Goal: Information Seeking & Learning: Find specific fact

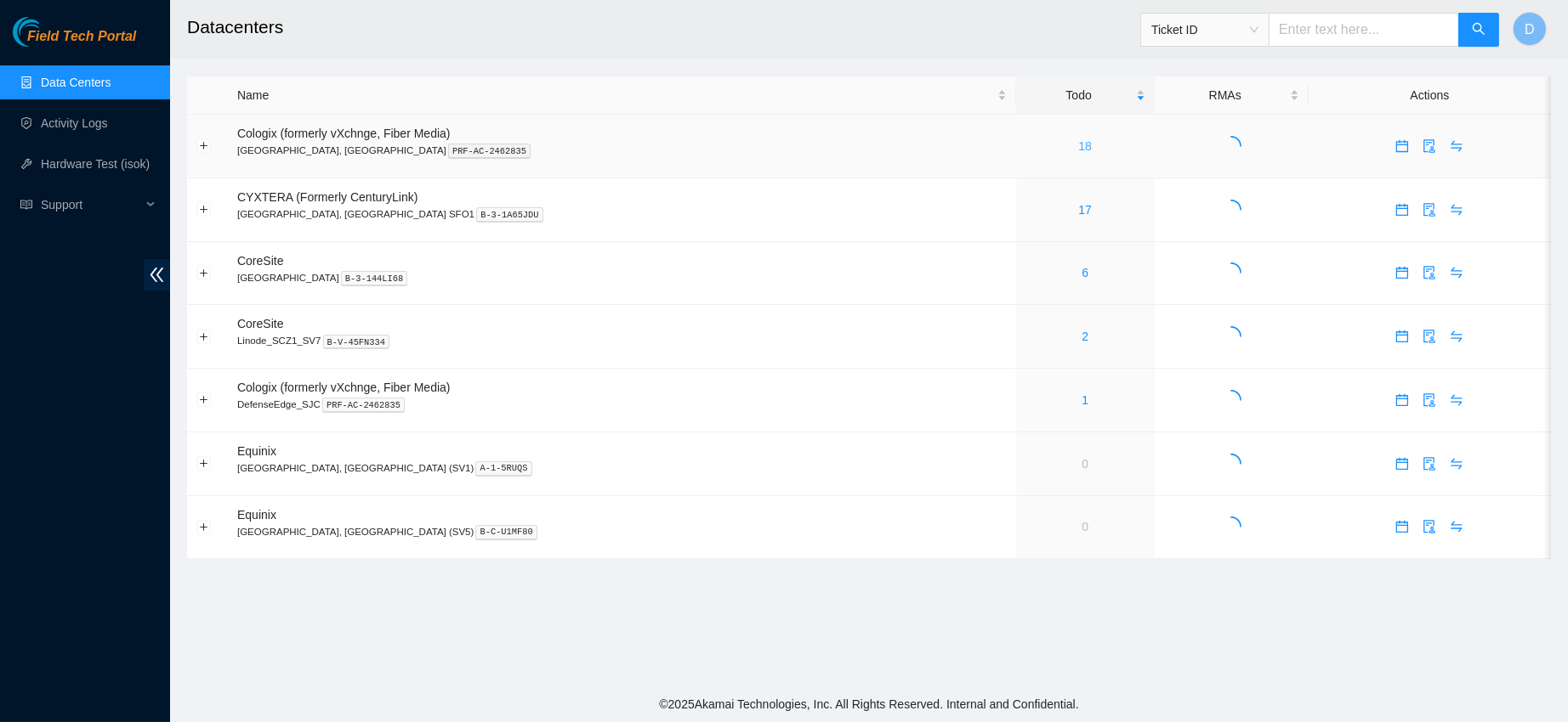
click at [1078, 142] on link "18" at bounding box center [1084, 145] width 13 height 13
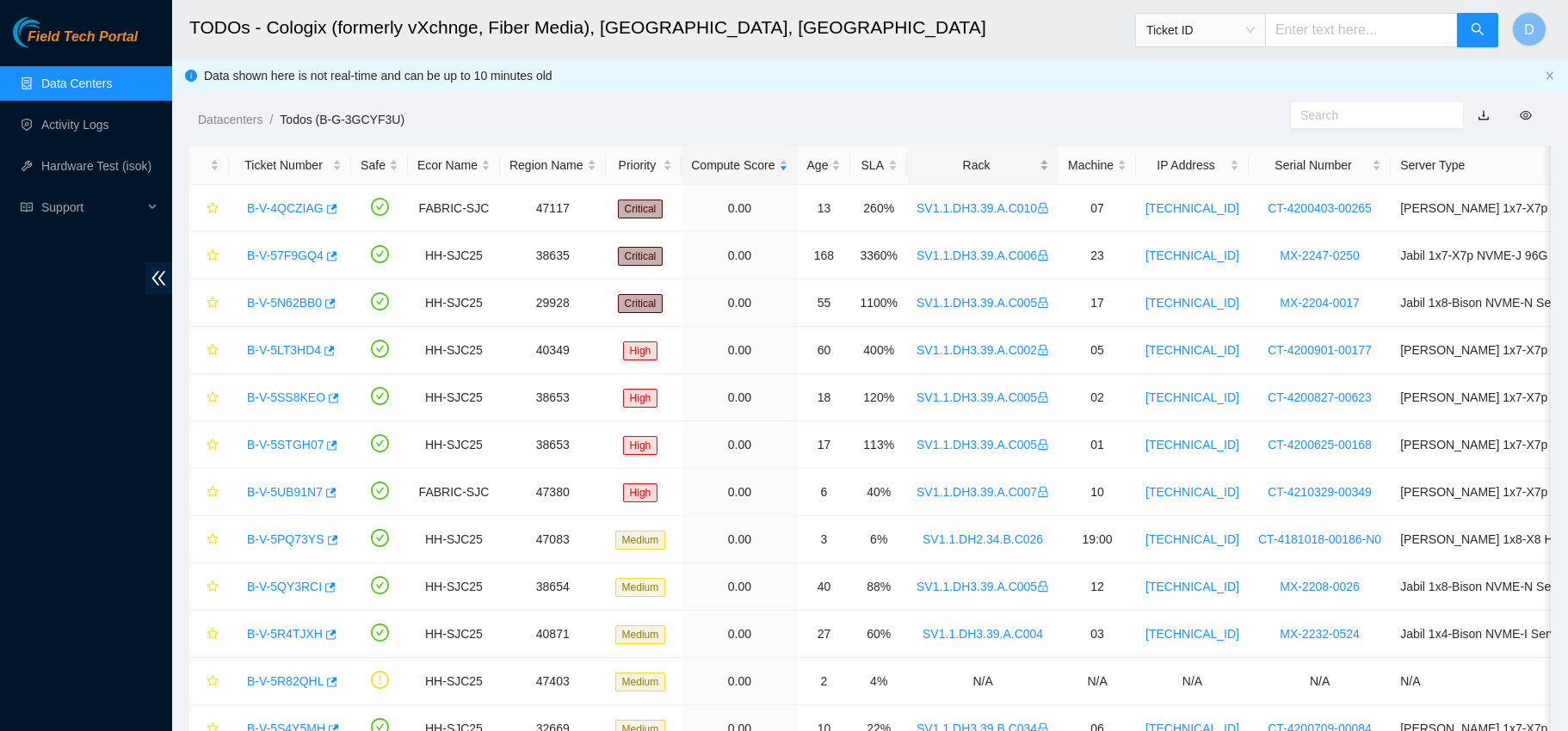
click at [968, 162] on div "Rack" at bounding box center [983, 164] width 133 height 19
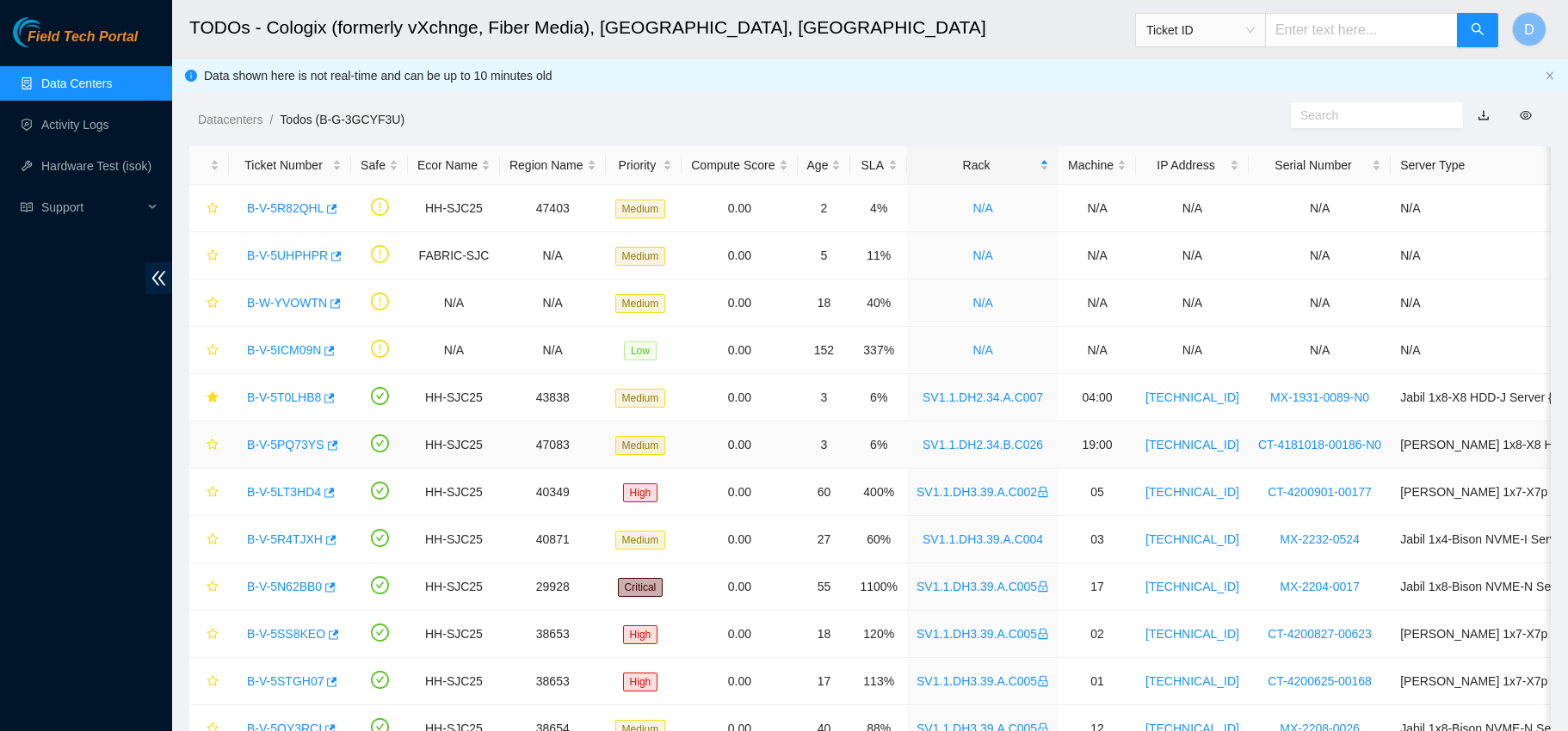
click at [288, 438] on link "B-V-5PQ73YS" at bounding box center [286, 445] width 77 height 13
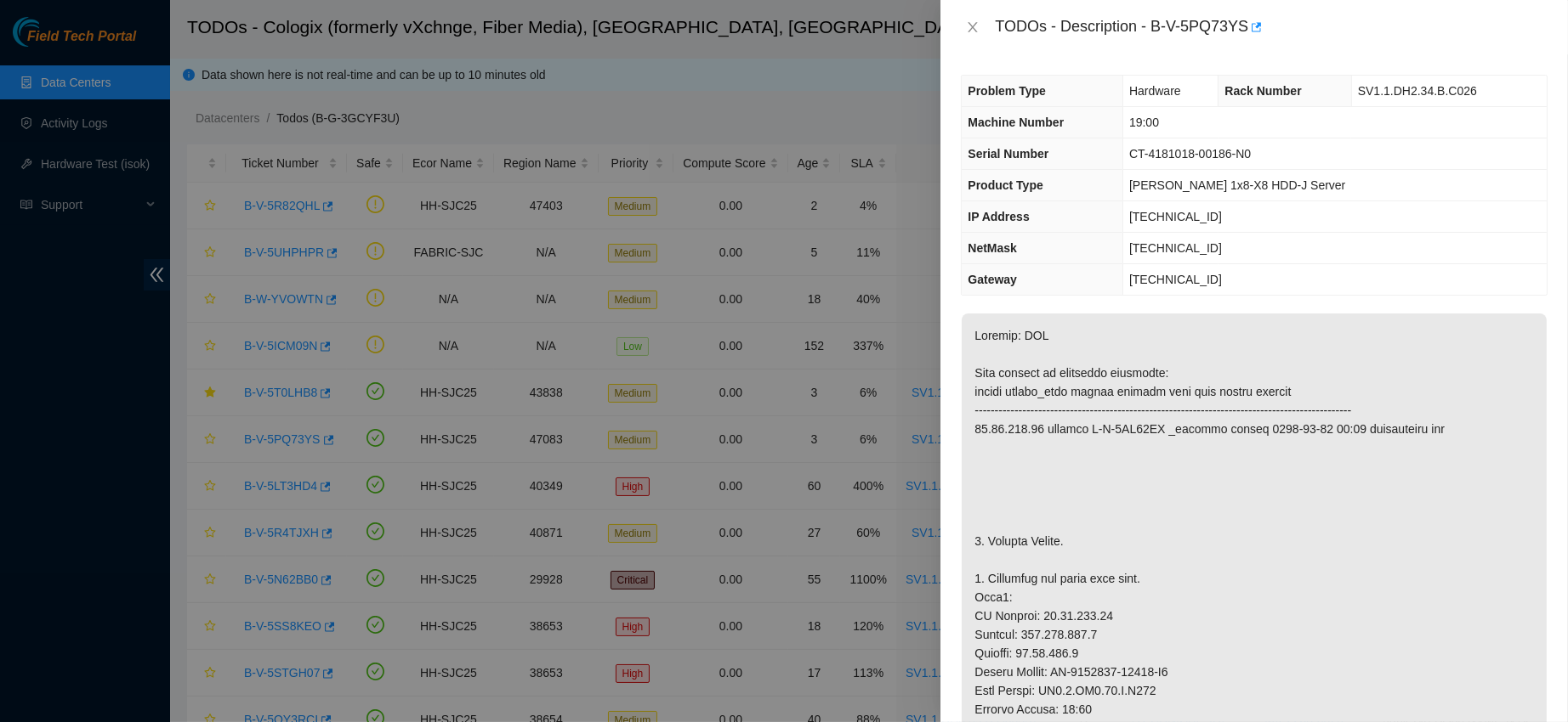
click at [971, 17] on div "TODOs - Description - B-V-5PQ73YS" at bounding box center [1254, 27] width 587 height 27
click at [973, 28] on icon "close" at bounding box center [972, 27] width 13 height 13
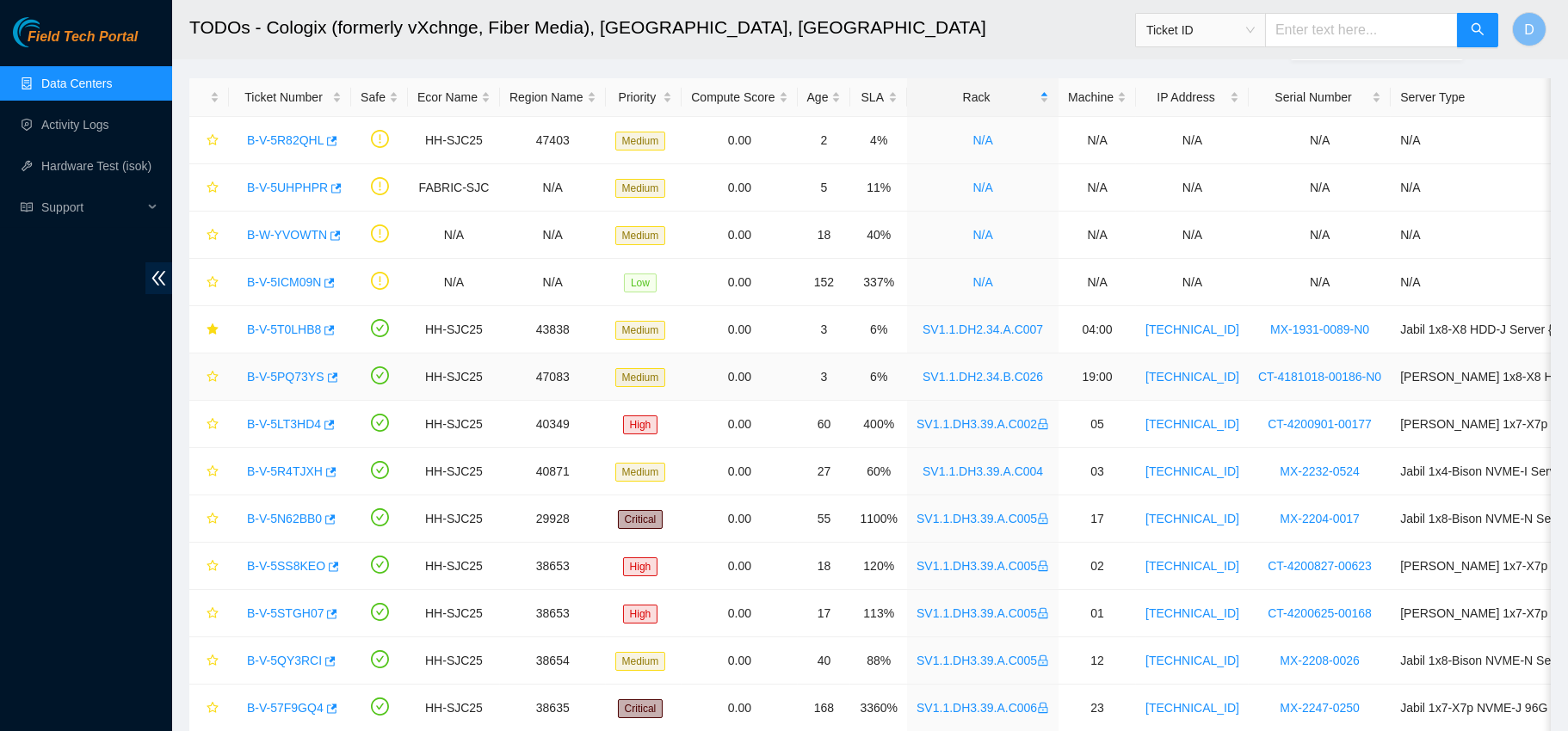
scroll to position [75, 0]
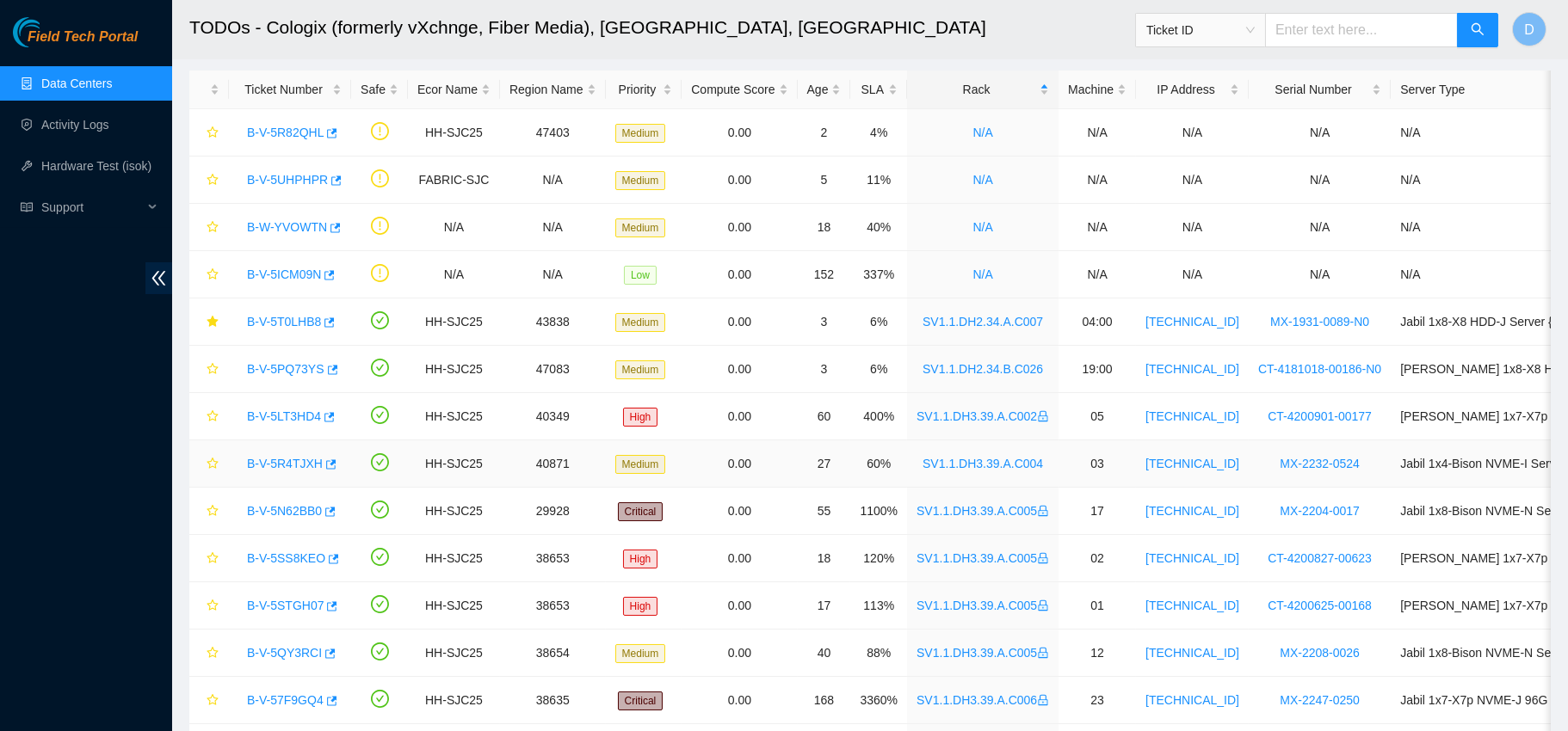
click at [275, 466] on link "B-V-5R4TJXH" at bounding box center [285, 463] width 75 height 13
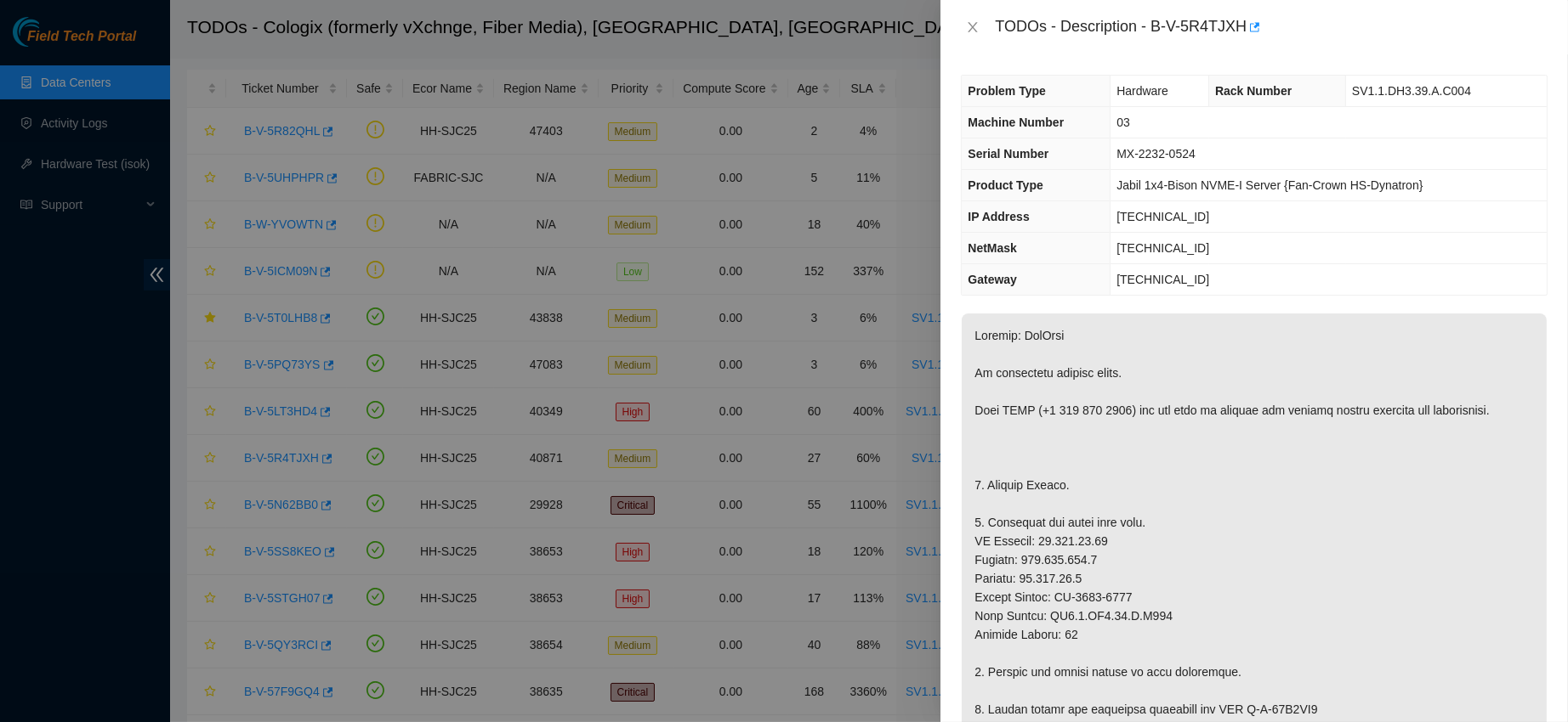
click at [974, 36] on div "TODOs - Description - B-V-5R4TJXH" at bounding box center [1254, 27] width 587 height 27
click at [975, 27] on icon "close" at bounding box center [972, 27] width 13 height 13
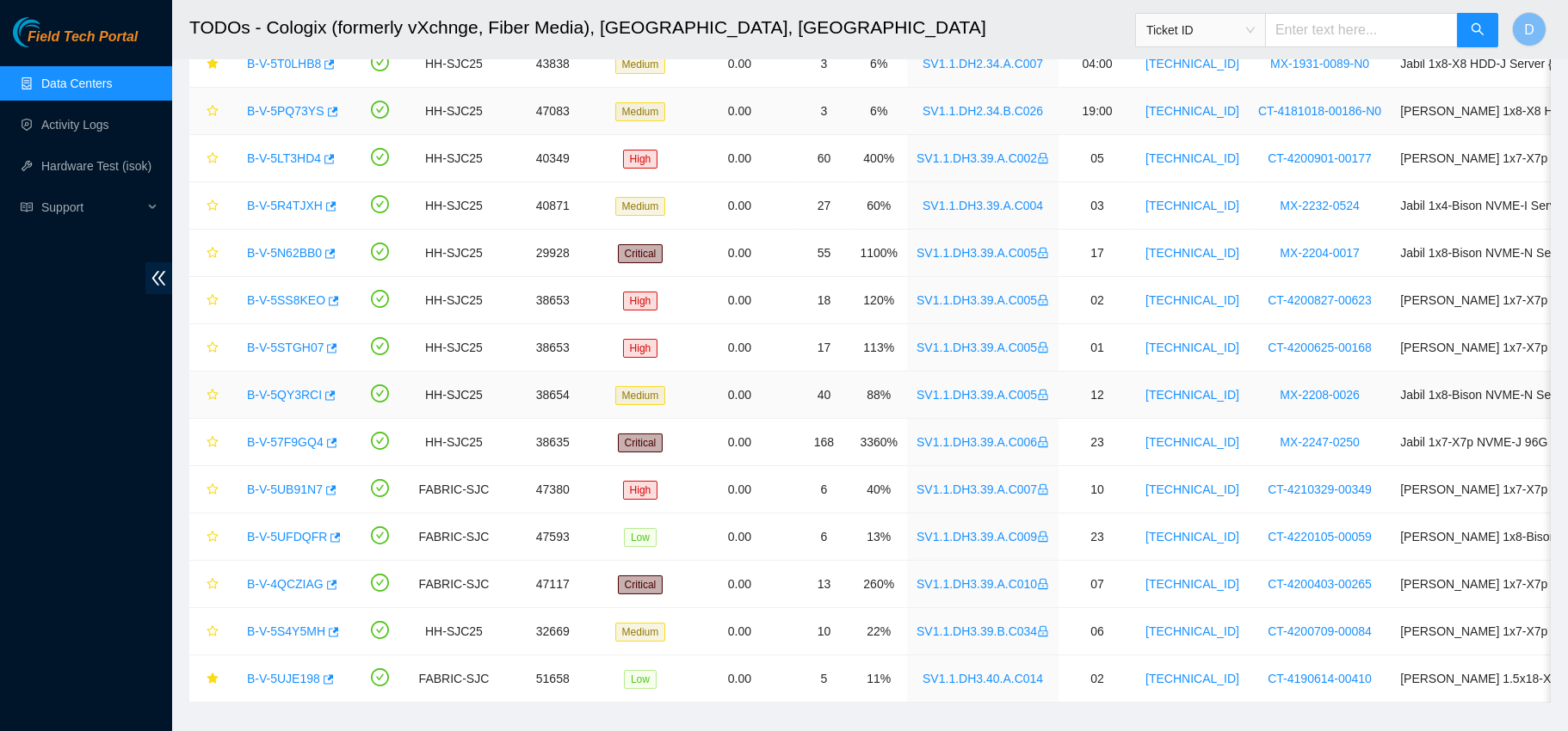
scroll to position [377, 0]
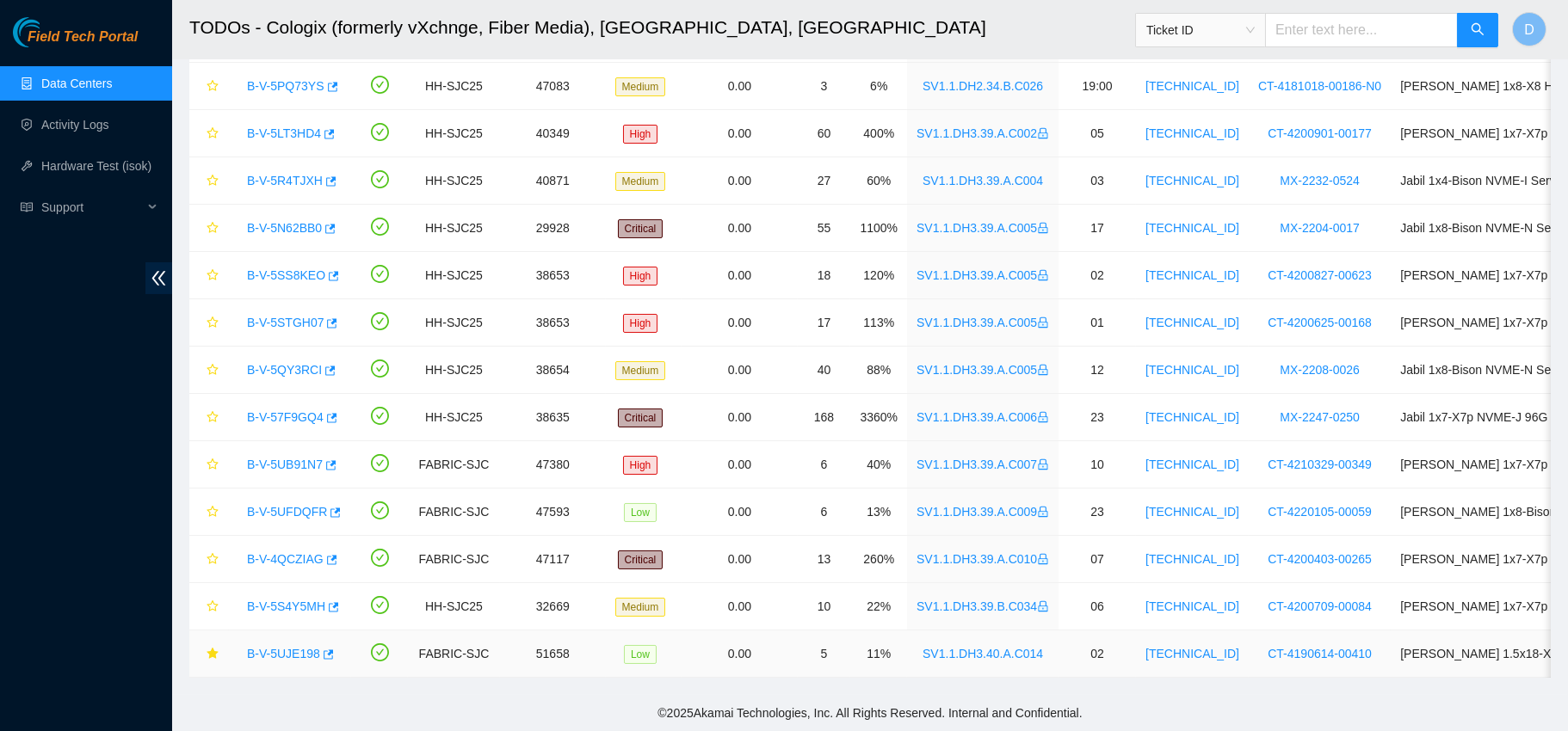
click at [272, 647] on link "B-V-5UJE198" at bounding box center [283, 653] width 73 height 13
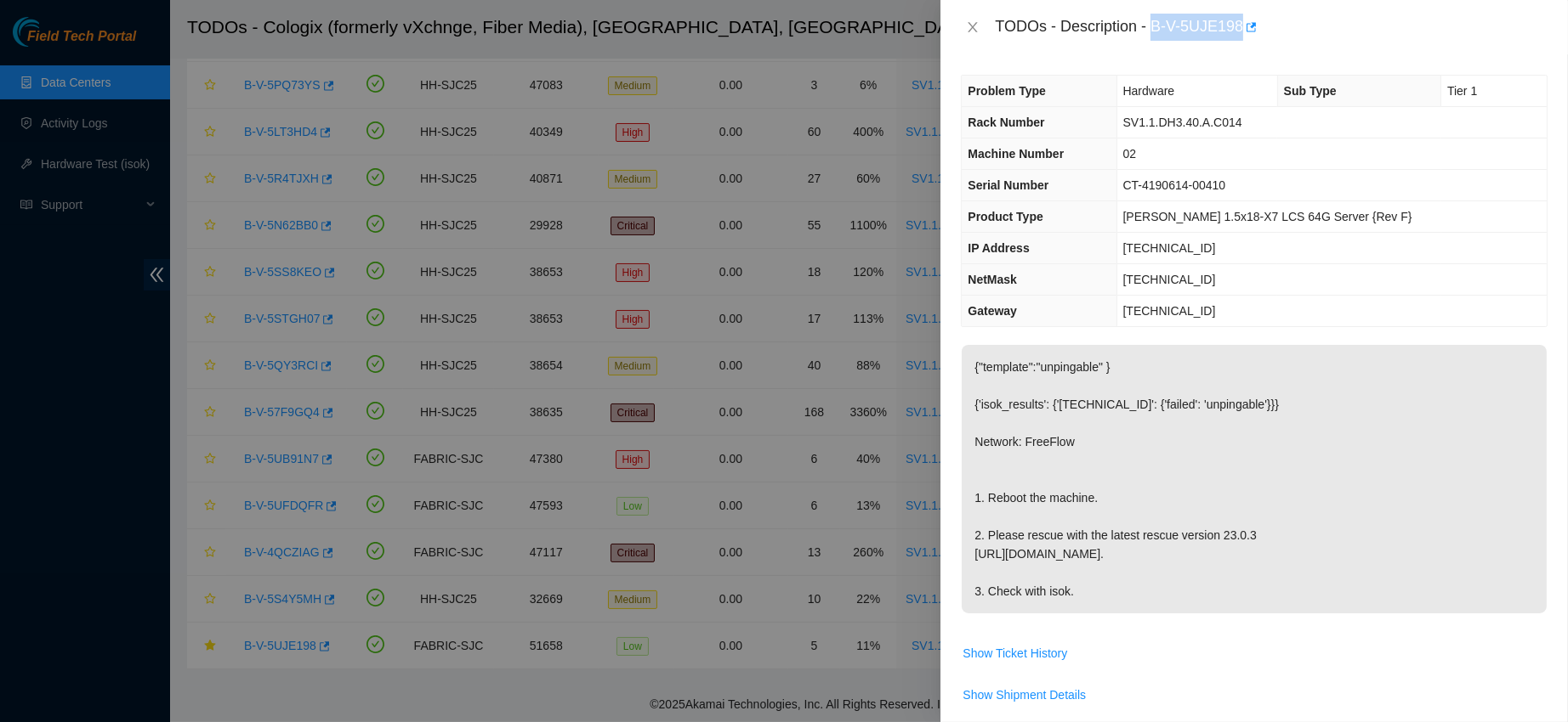
drag, startPoint x: 1208, startPoint y: 28, endPoint x: 1342, endPoint y: 21, distance: 134.2
click at [1342, 21] on div "TODOs - Description - B-V-5UJE198" at bounding box center [1271, 27] width 553 height 27
copy div "B-V-5UJE198"
click at [970, 25] on icon "close" at bounding box center [972, 27] width 13 height 13
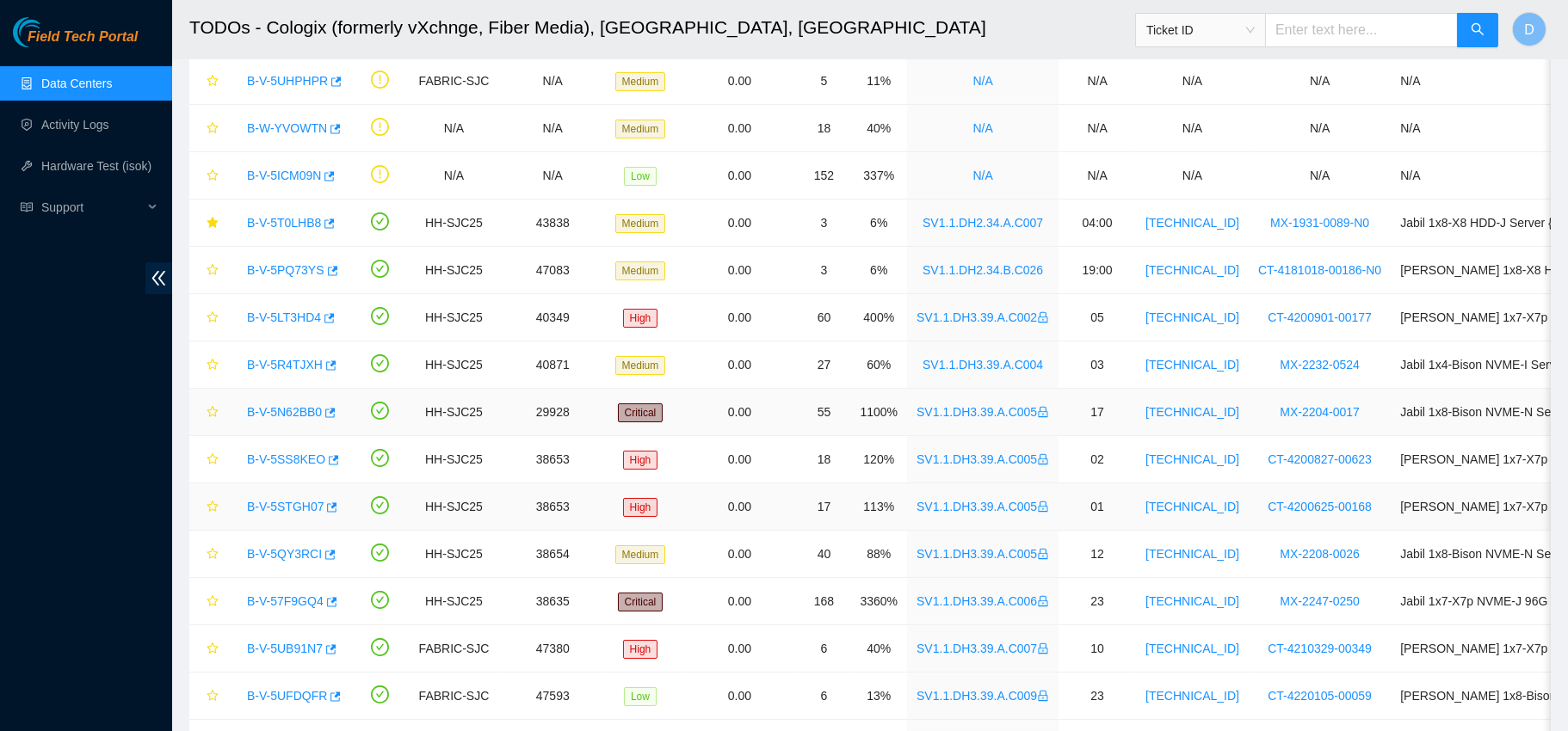
scroll to position [169, 0]
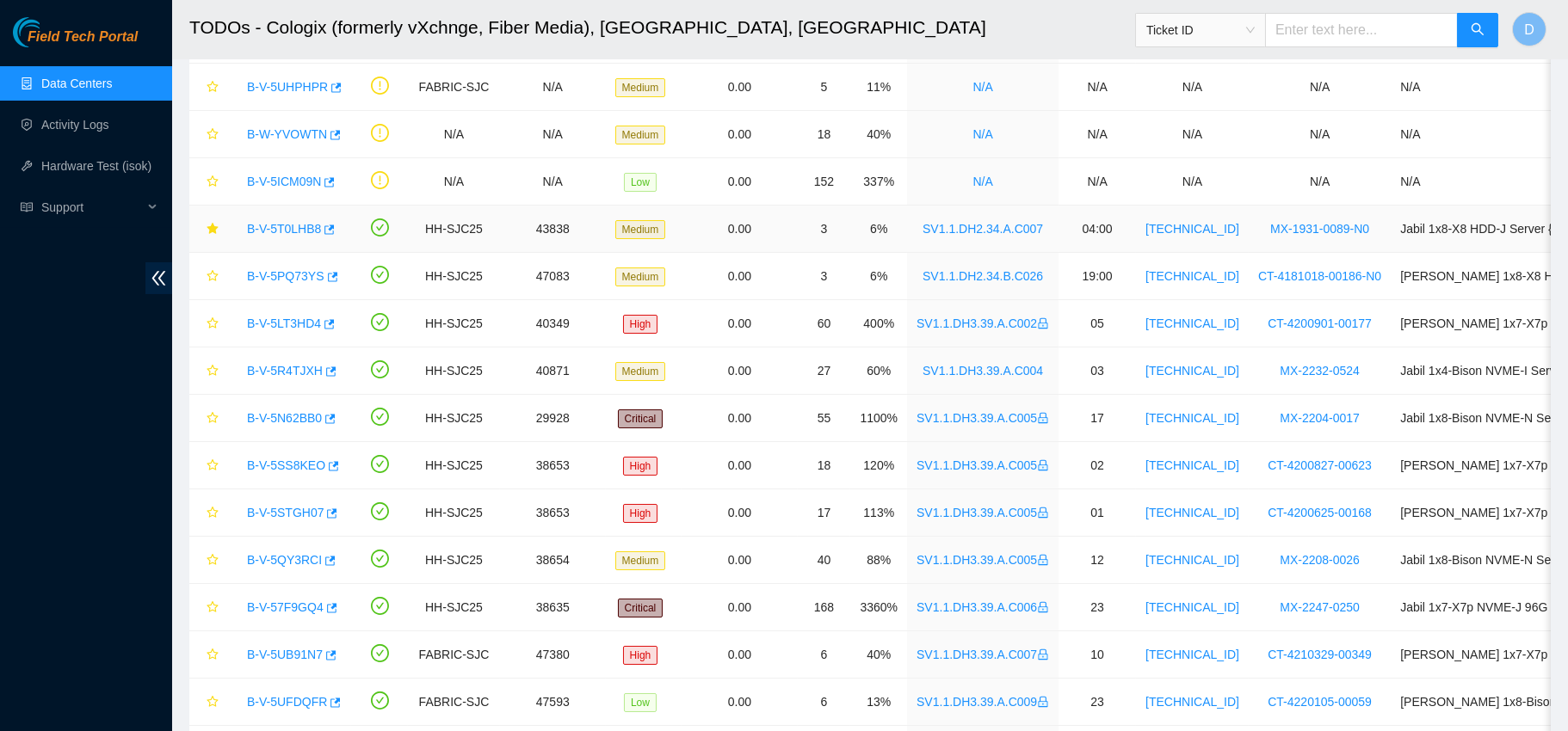
click at [262, 224] on link "B-V-5T0LHB8" at bounding box center [284, 228] width 74 height 13
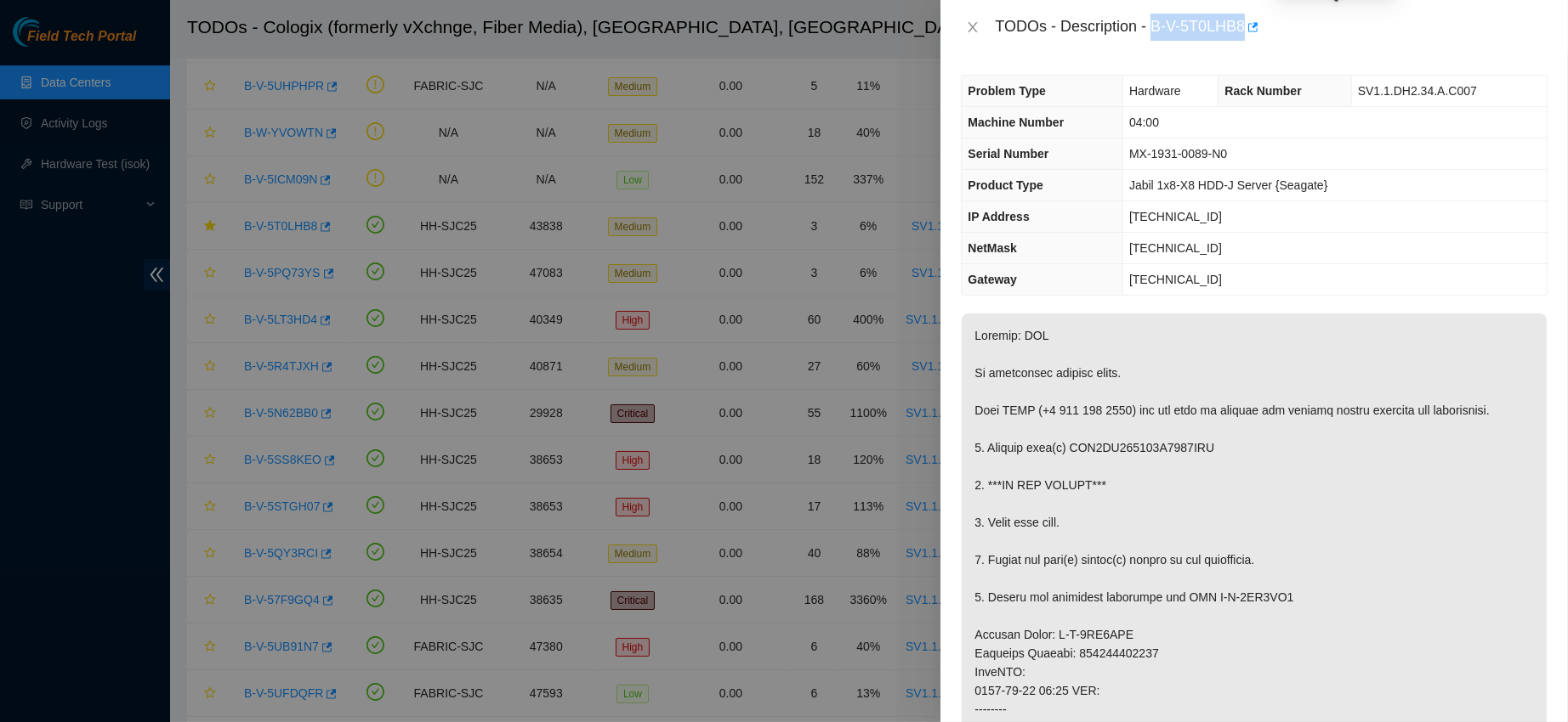
drag, startPoint x: 1205, startPoint y: 32, endPoint x: 1343, endPoint y: 17, distance: 138.8
click at [1343, 17] on div "TODOs - Description - B-V-5T0LHB8" at bounding box center [1271, 27] width 553 height 27
copy div "B-V-5T0LHB8"
click at [968, 38] on div "TODOs - Description - B-V-5T0LHB8" at bounding box center [1254, 27] width 587 height 27
click at [976, 32] on icon "close" at bounding box center [972, 27] width 13 height 13
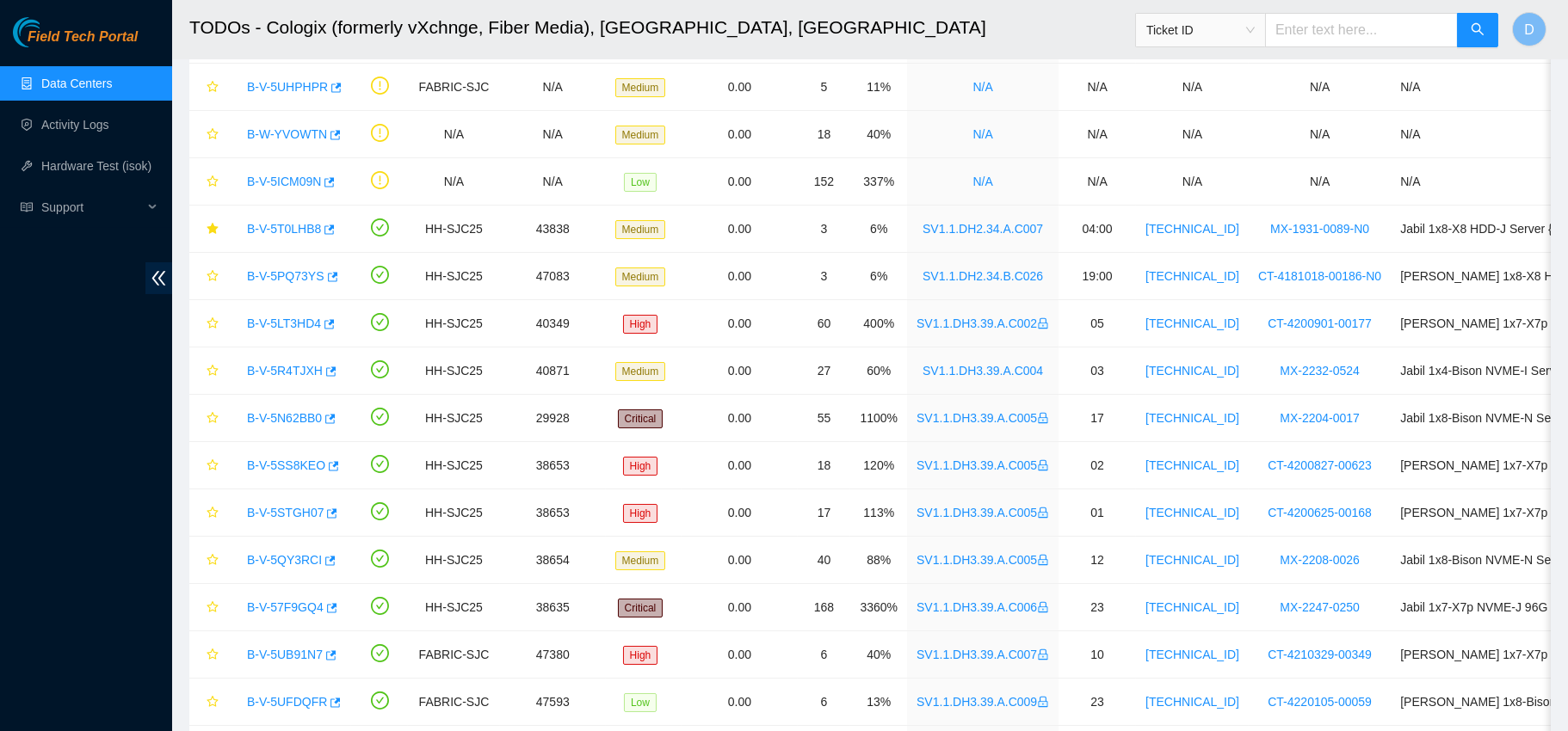
click at [82, 76] on link "Data Centers" at bounding box center [76, 83] width 71 height 13
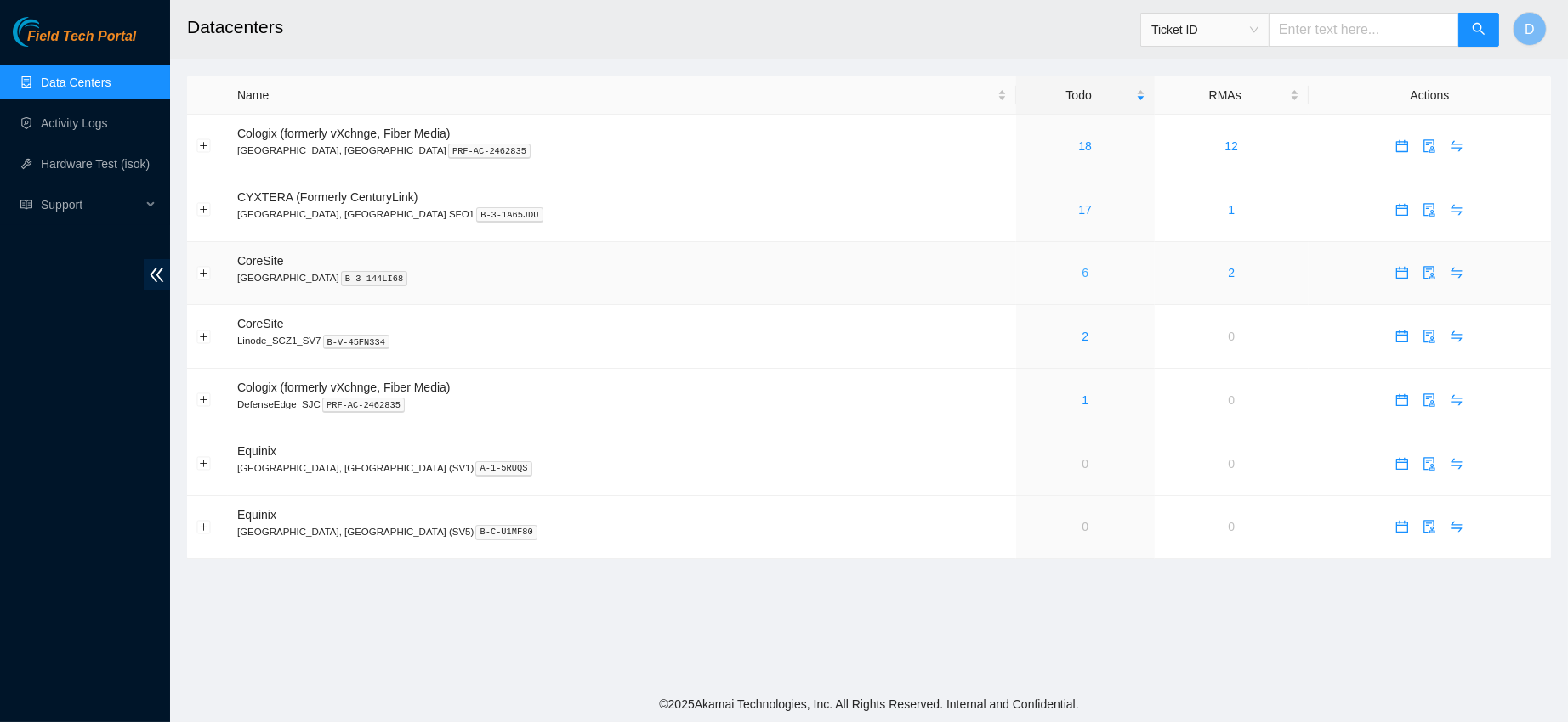
click at [1082, 273] on link "6" at bounding box center [1085, 272] width 7 height 13
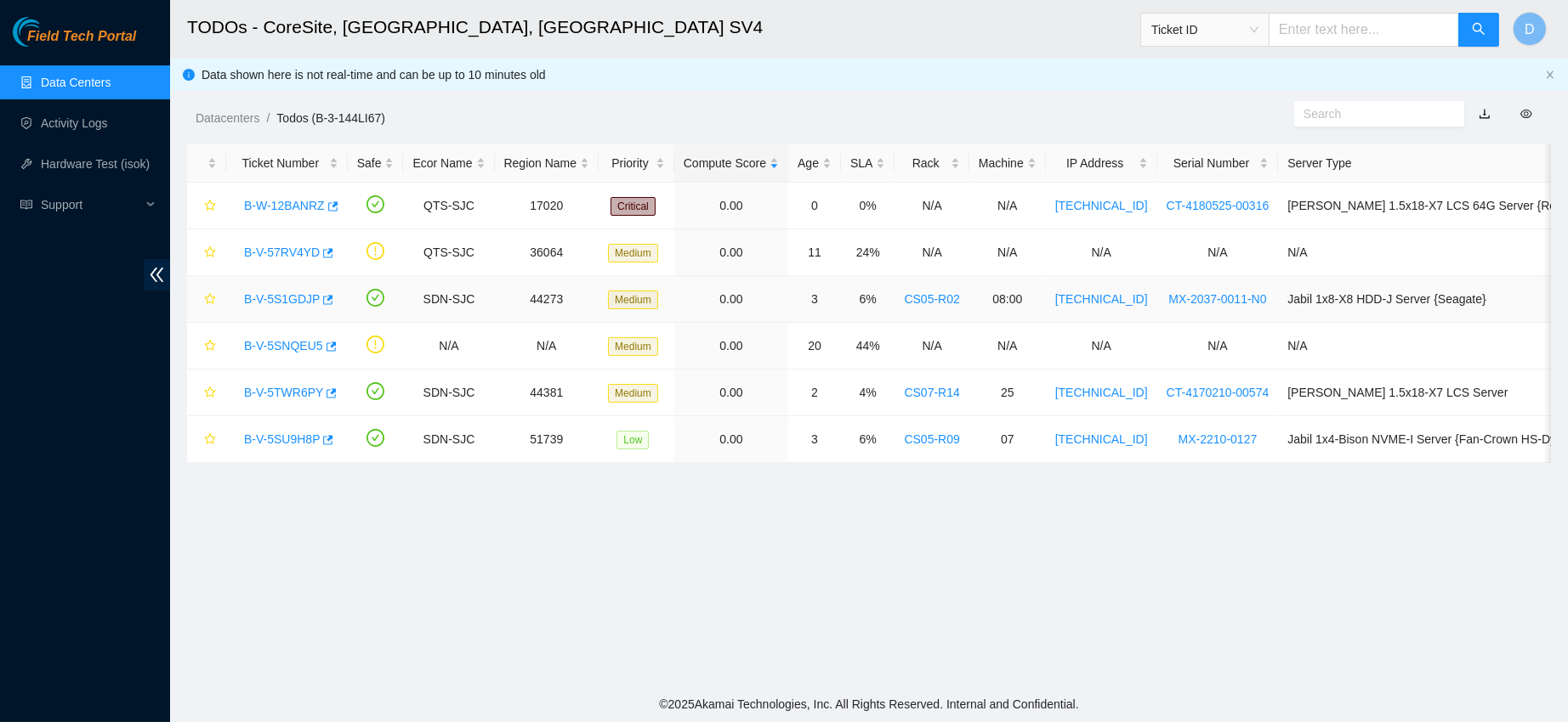
click at [292, 301] on link "B-V-5S1GDJP" at bounding box center [281, 299] width 75 height 13
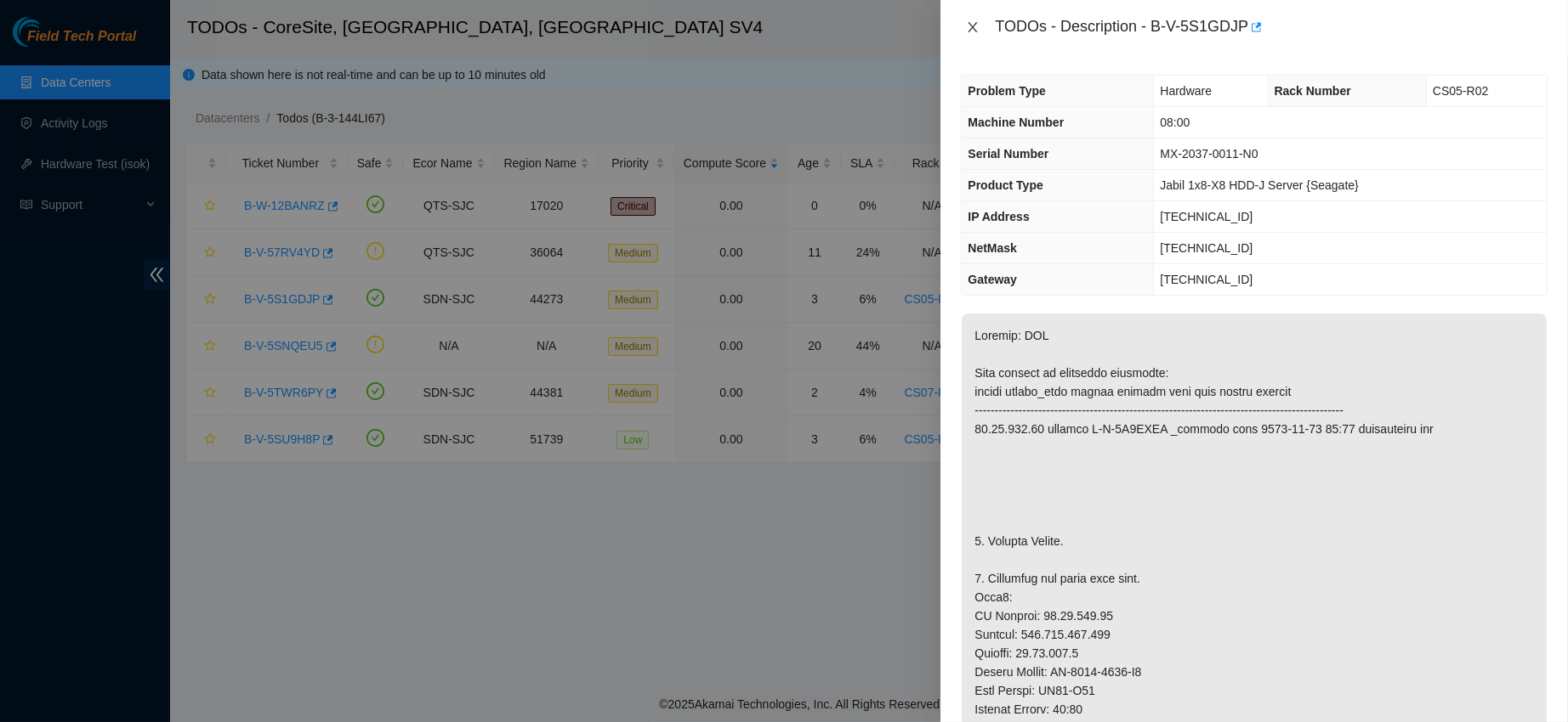
click at [974, 28] on icon "close" at bounding box center [973, 27] width 10 height 10
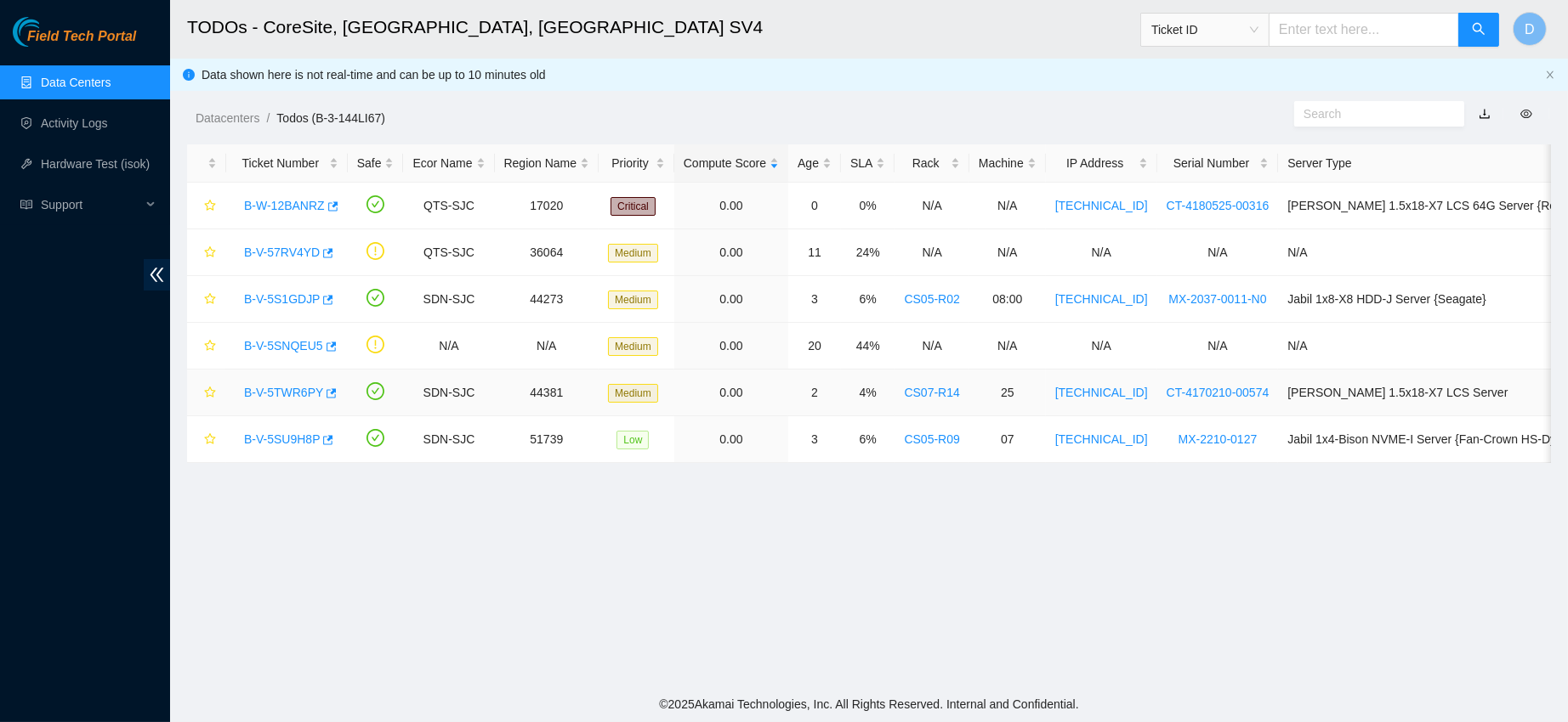
click at [264, 394] on link "B-V-5TWR6PY" at bounding box center [283, 392] width 79 height 13
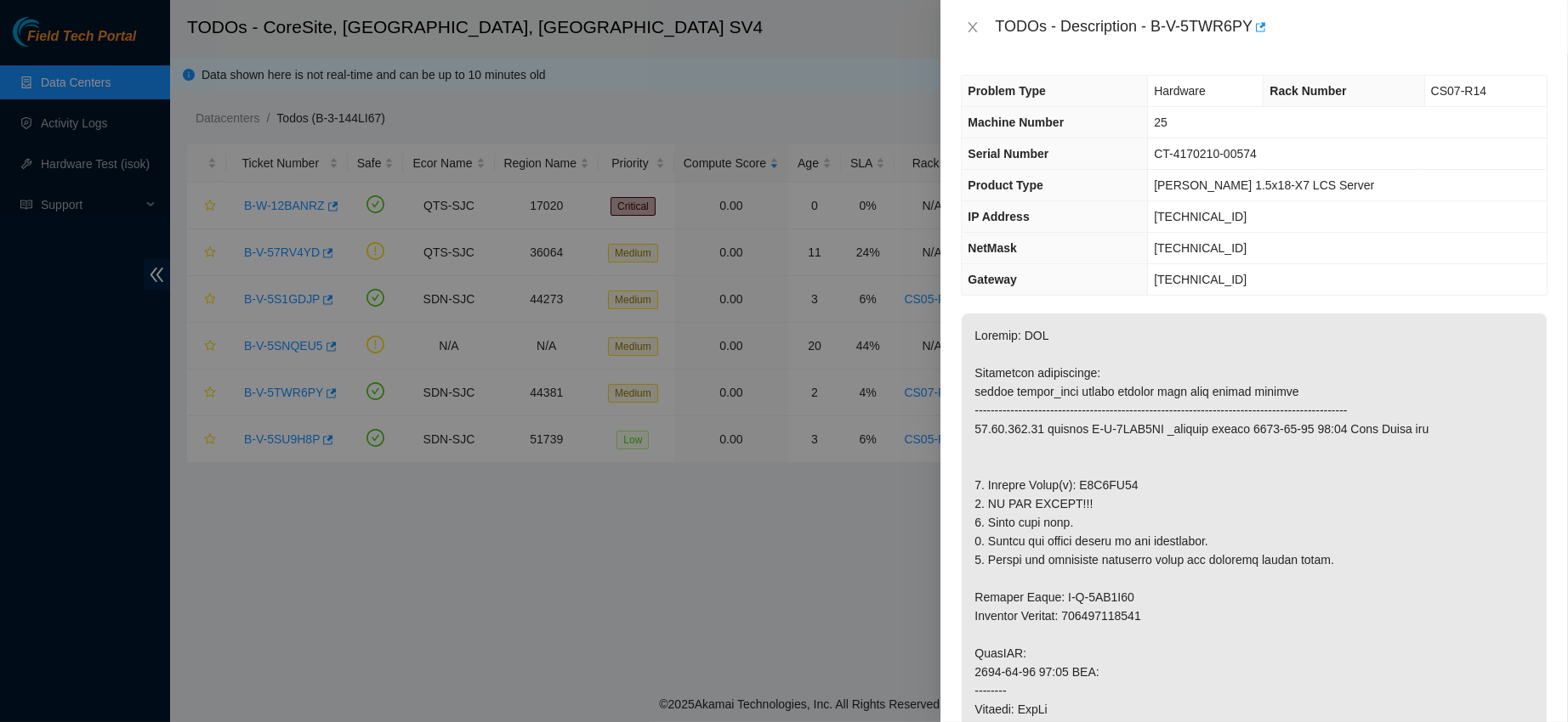
click at [973, 18] on div "TODOs - Description - B-V-5TWR6PY" at bounding box center [1254, 27] width 587 height 27
click at [970, 29] on icon "close" at bounding box center [972, 27] width 13 height 13
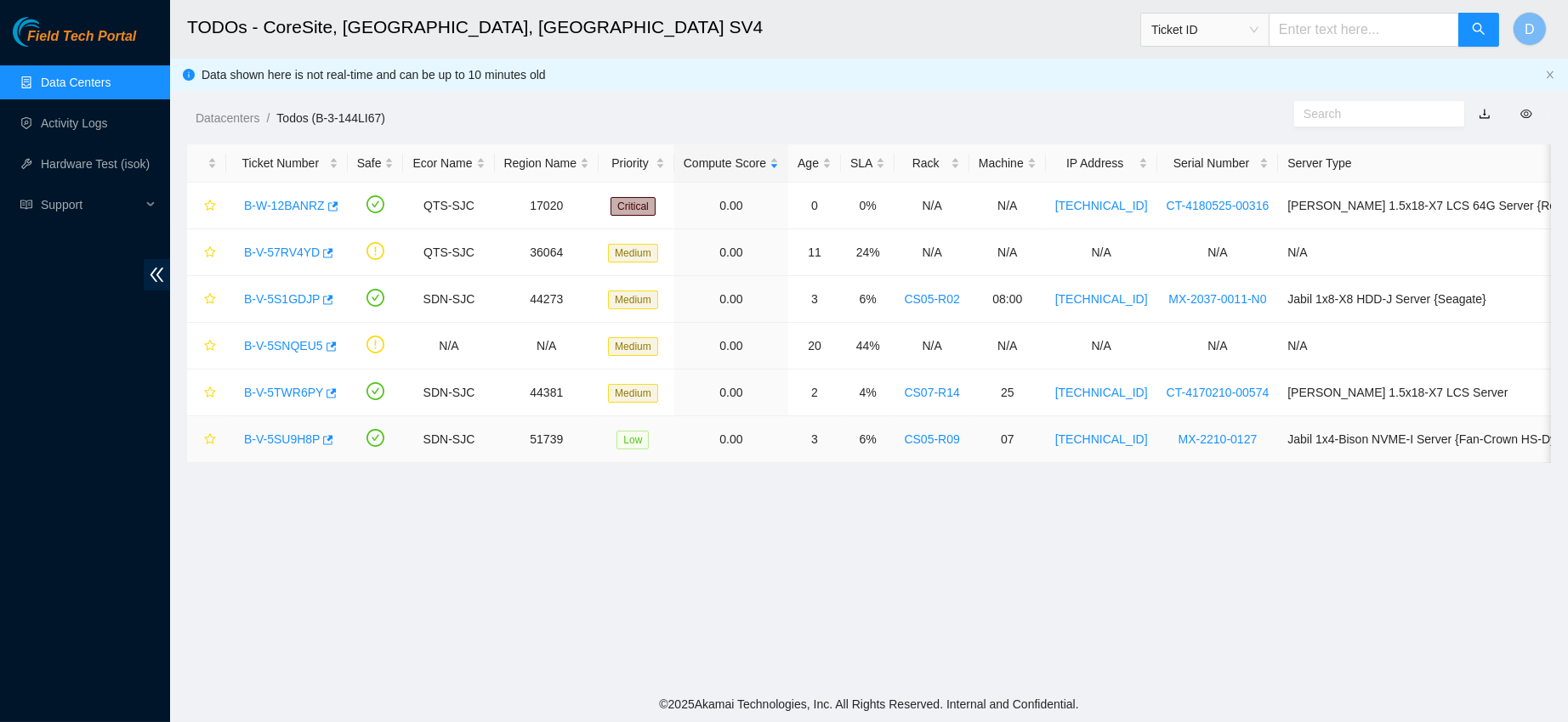
click at [285, 436] on link "B-V-5SU9H8P" at bounding box center [281, 439] width 75 height 13
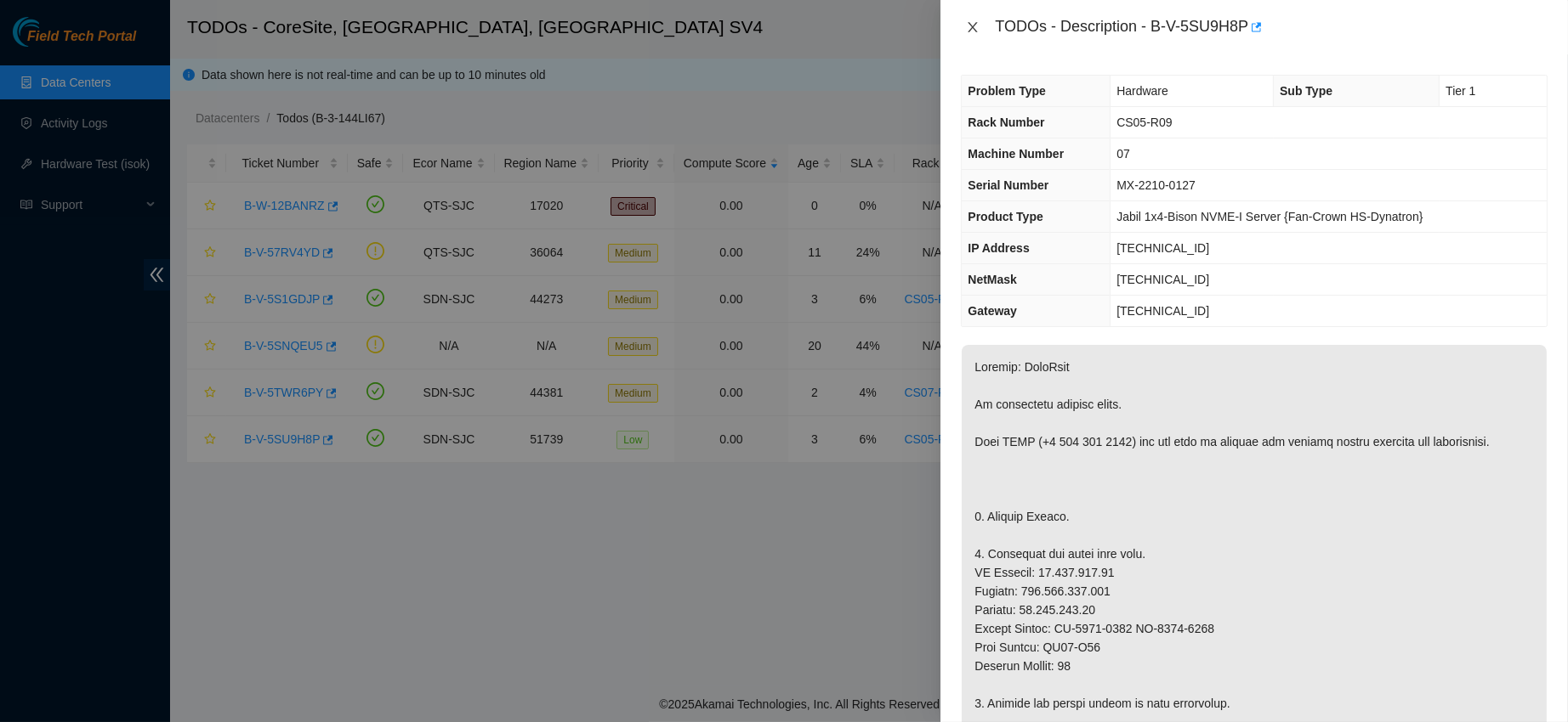
click at [968, 27] on icon "close" at bounding box center [972, 27] width 13 height 13
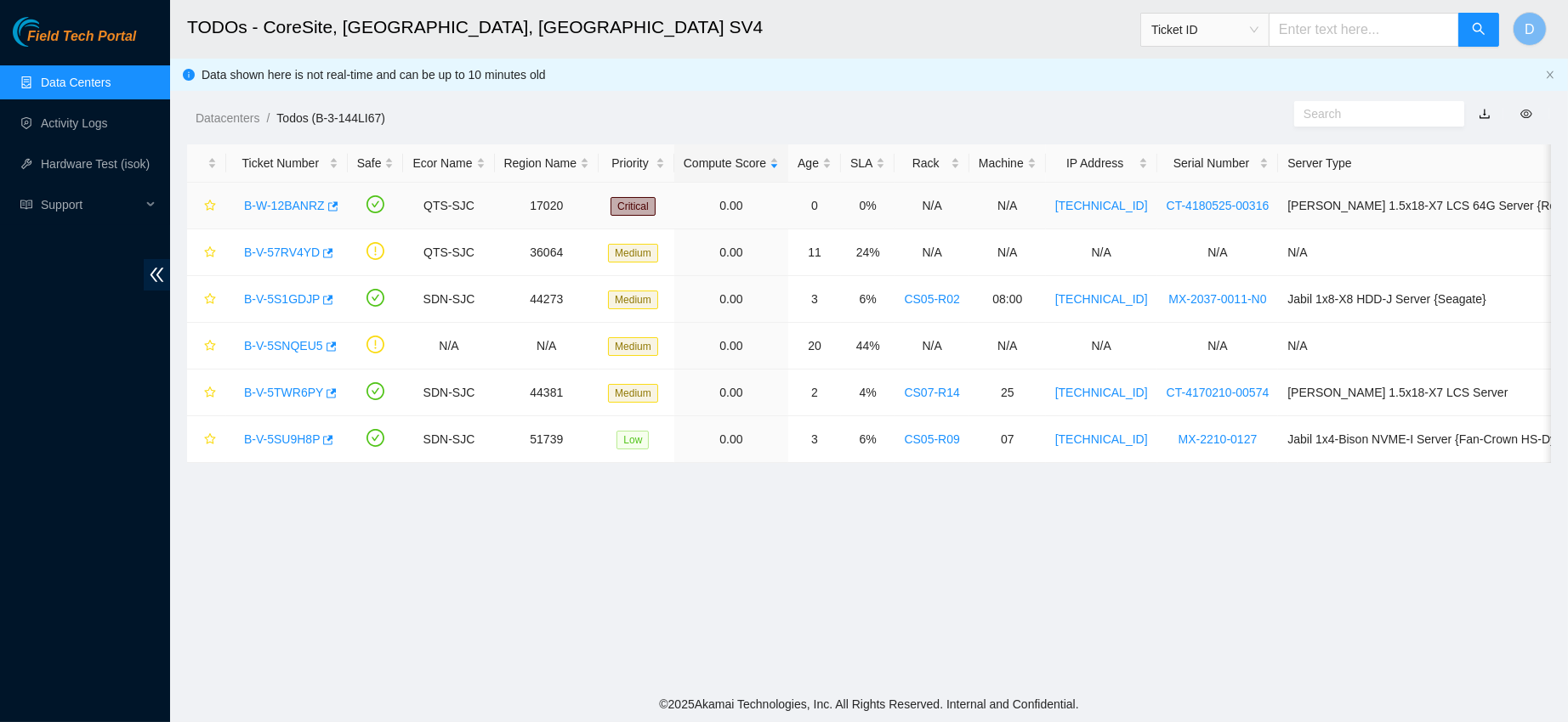
click at [295, 208] on link "B-W-12BANRZ" at bounding box center [284, 205] width 81 height 13
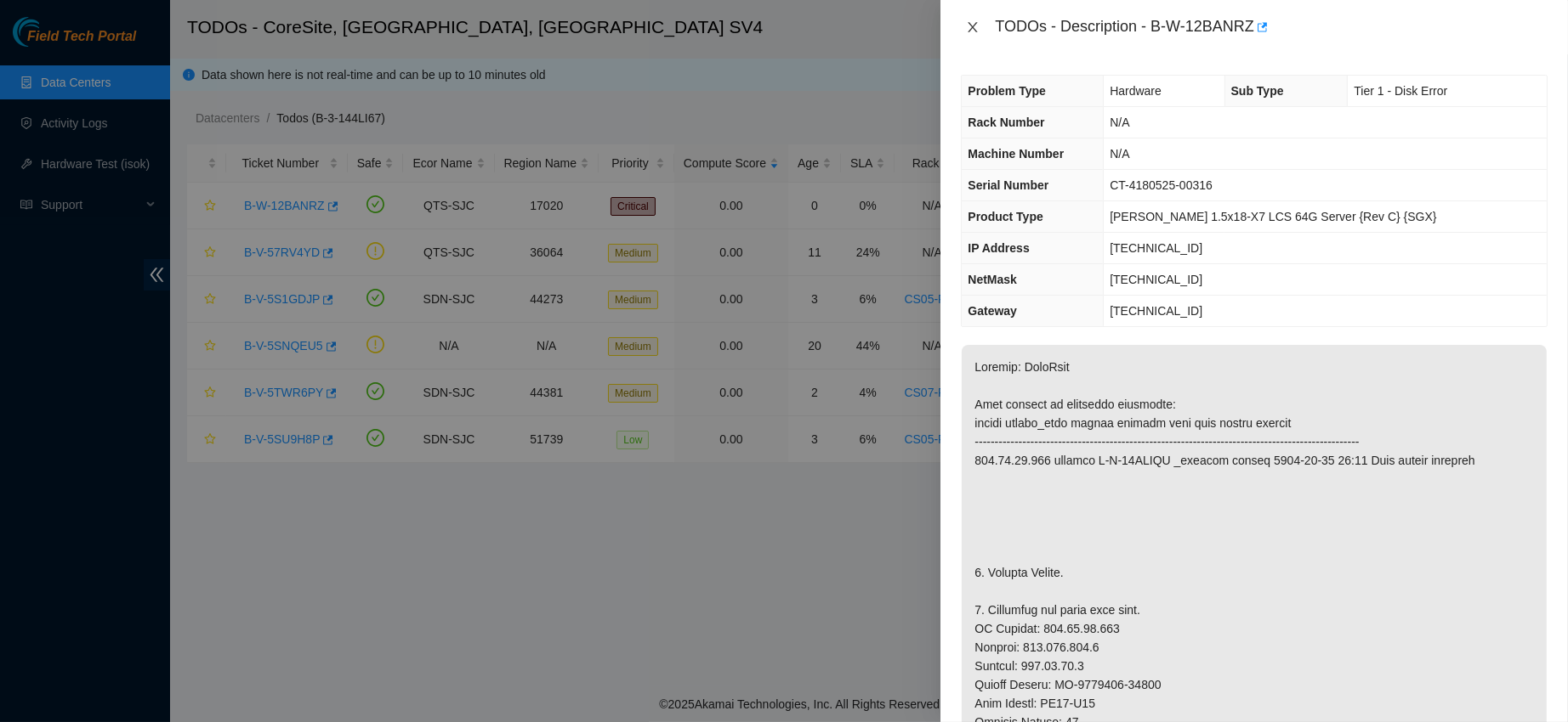
click at [977, 27] on icon "close" at bounding box center [972, 27] width 13 height 13
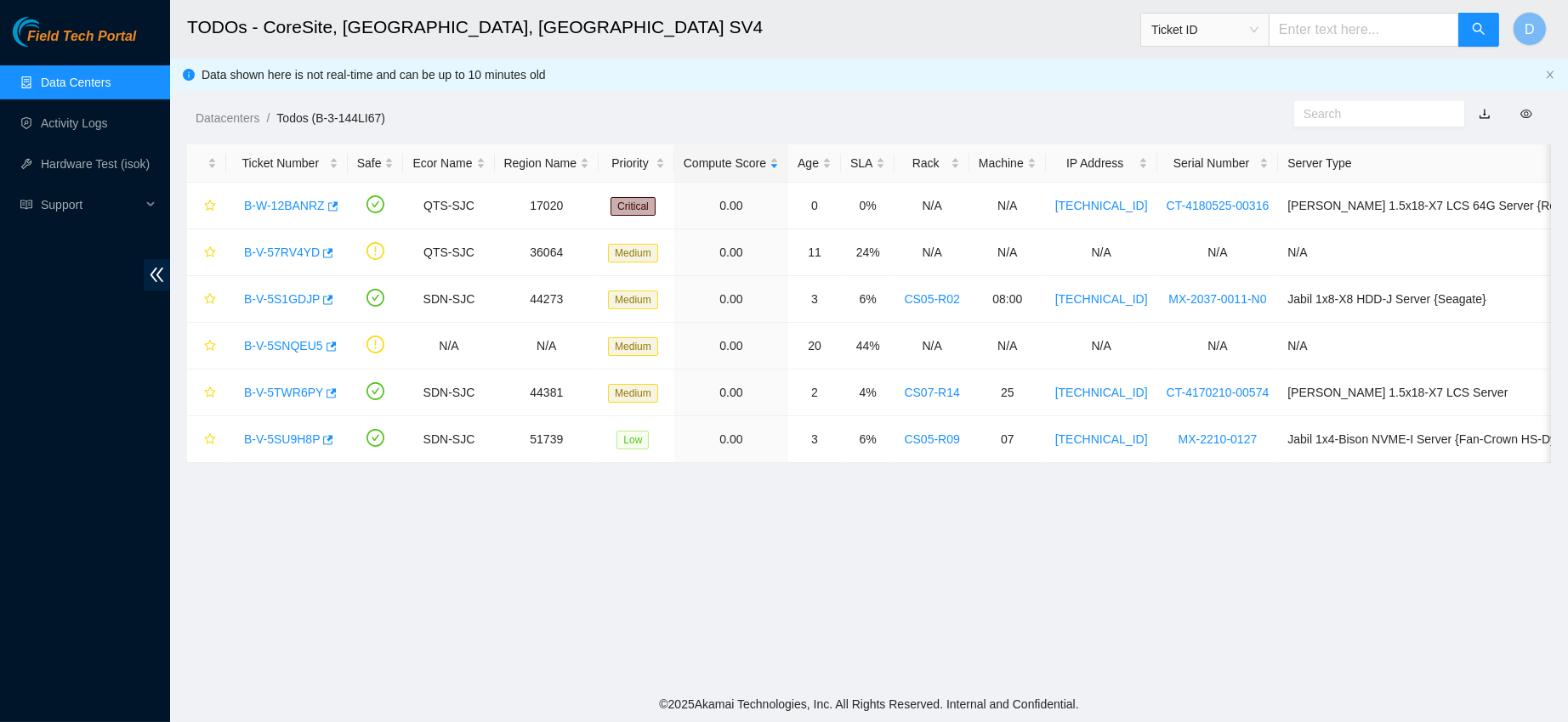
click at [111, 88] on link "Data Centers" at bounding box center [75, 82] width 70 height 13
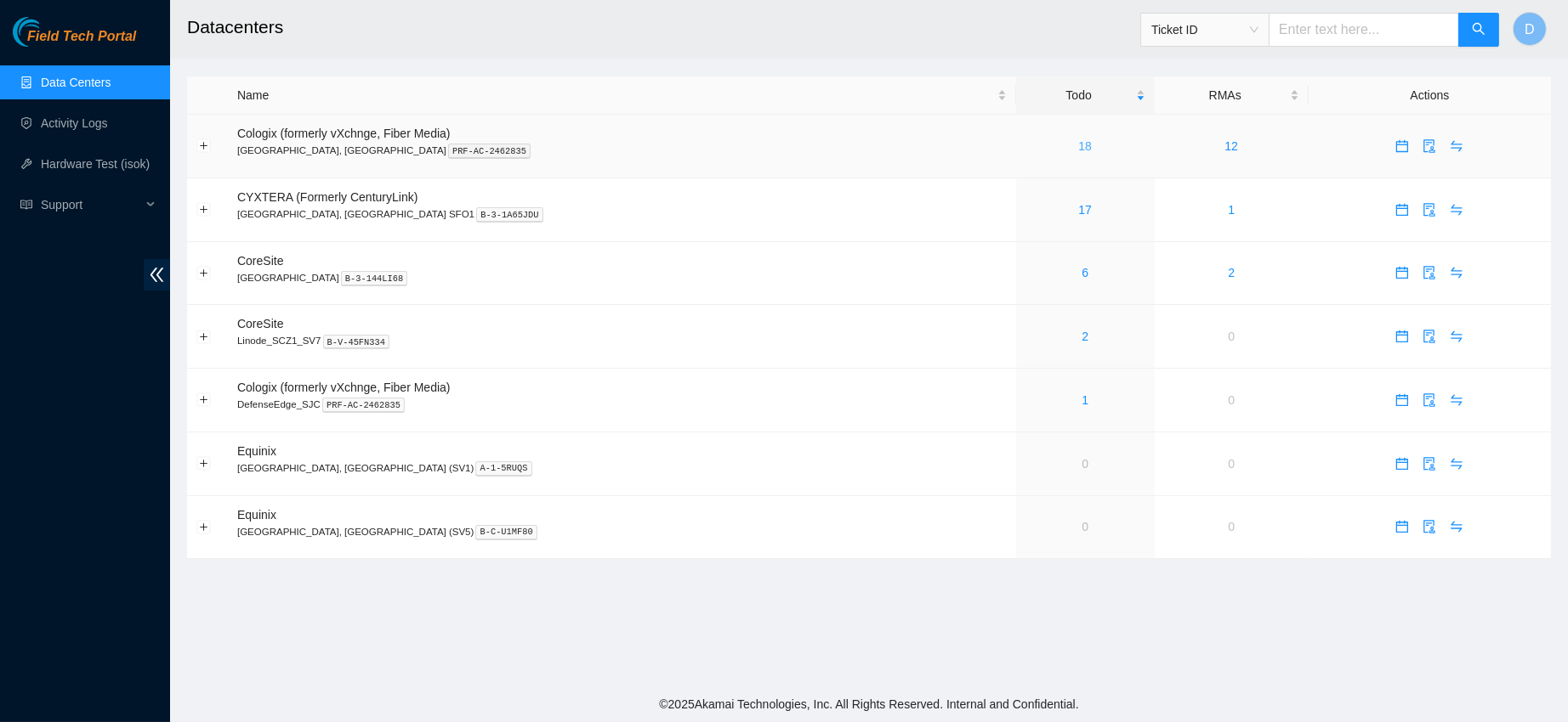
click at [1078, 145] on link "18" at bounding box center [1084, 145] width 13 height 13
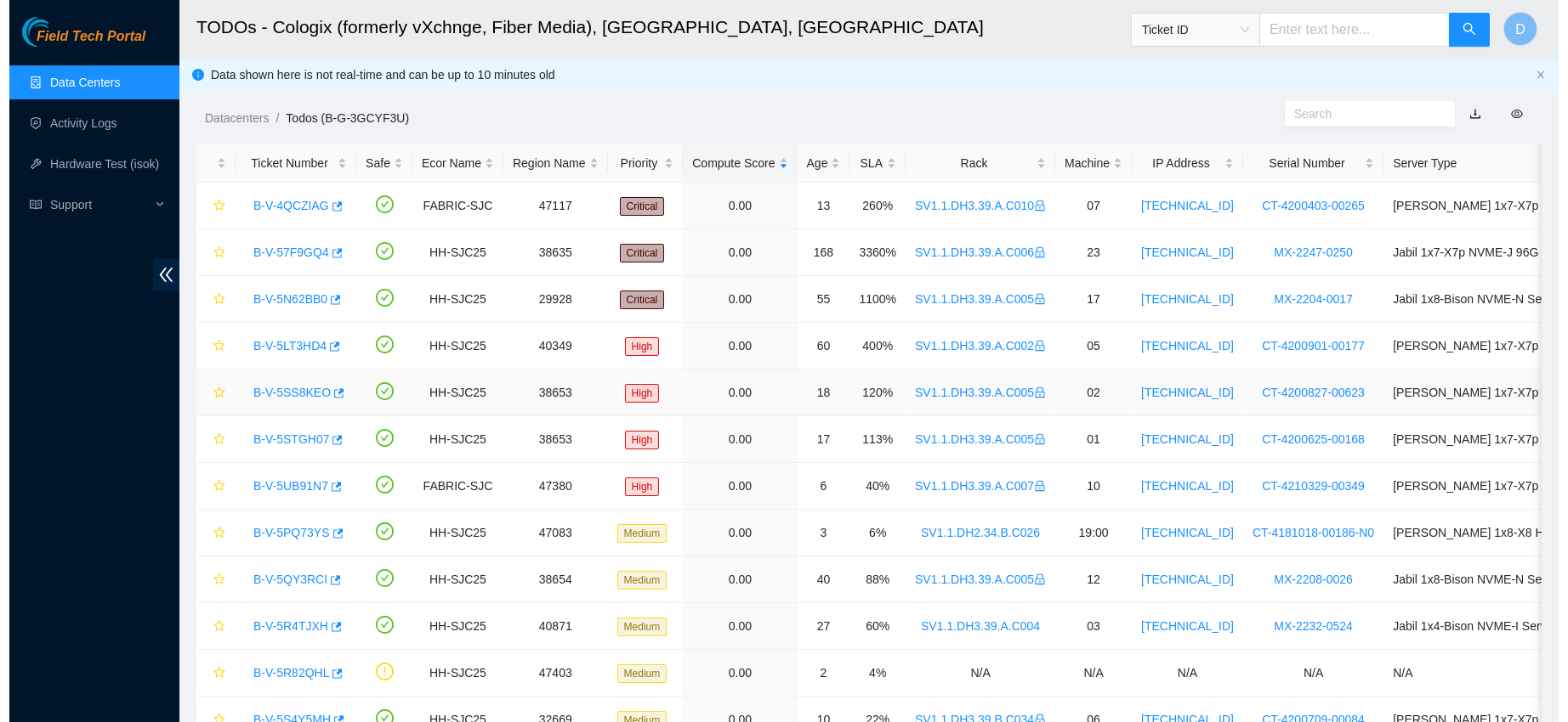
scroll to position [373, 0]
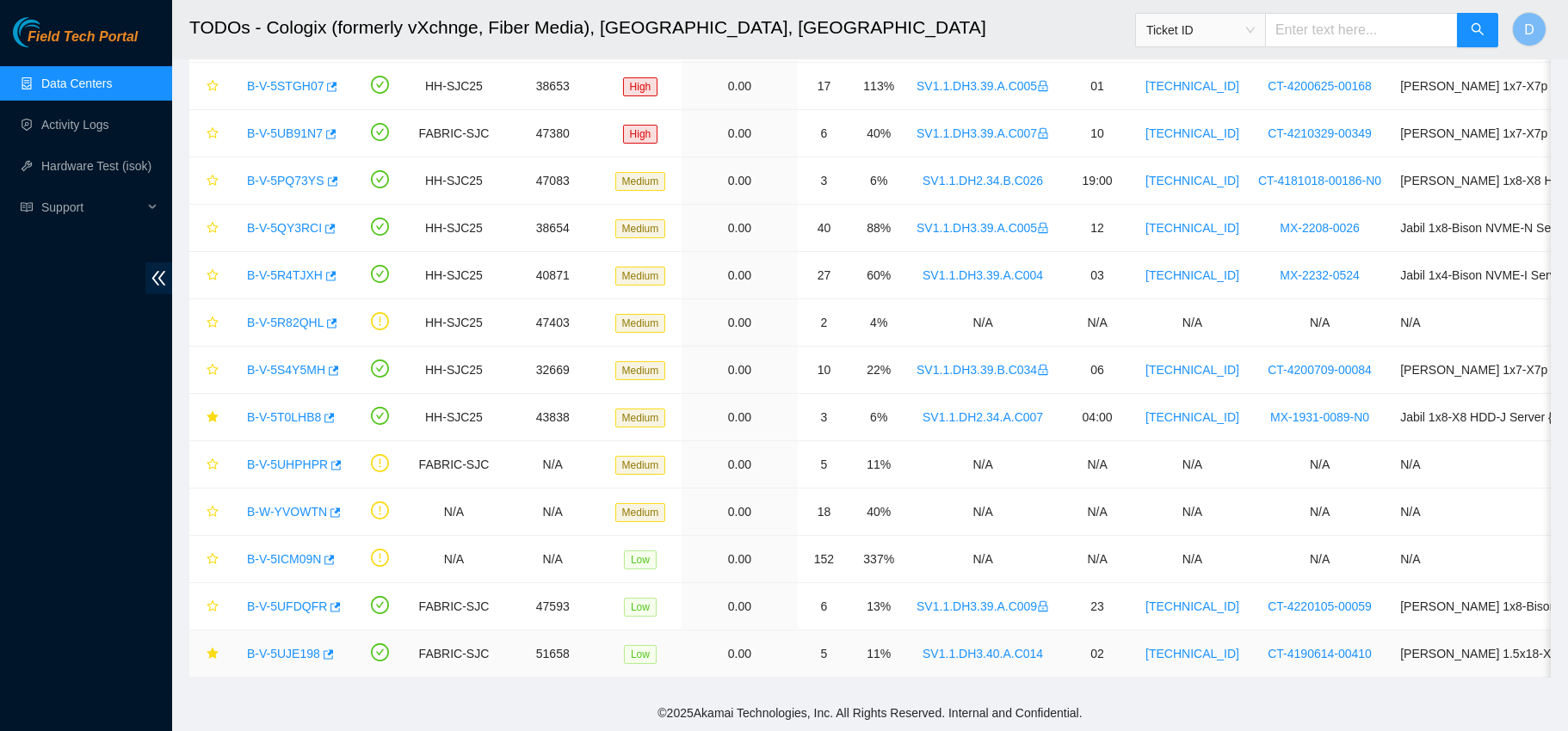
click at [293, 647] on link "B-V-5UJE198" at bounding box center [283, 653] width 73 height 13
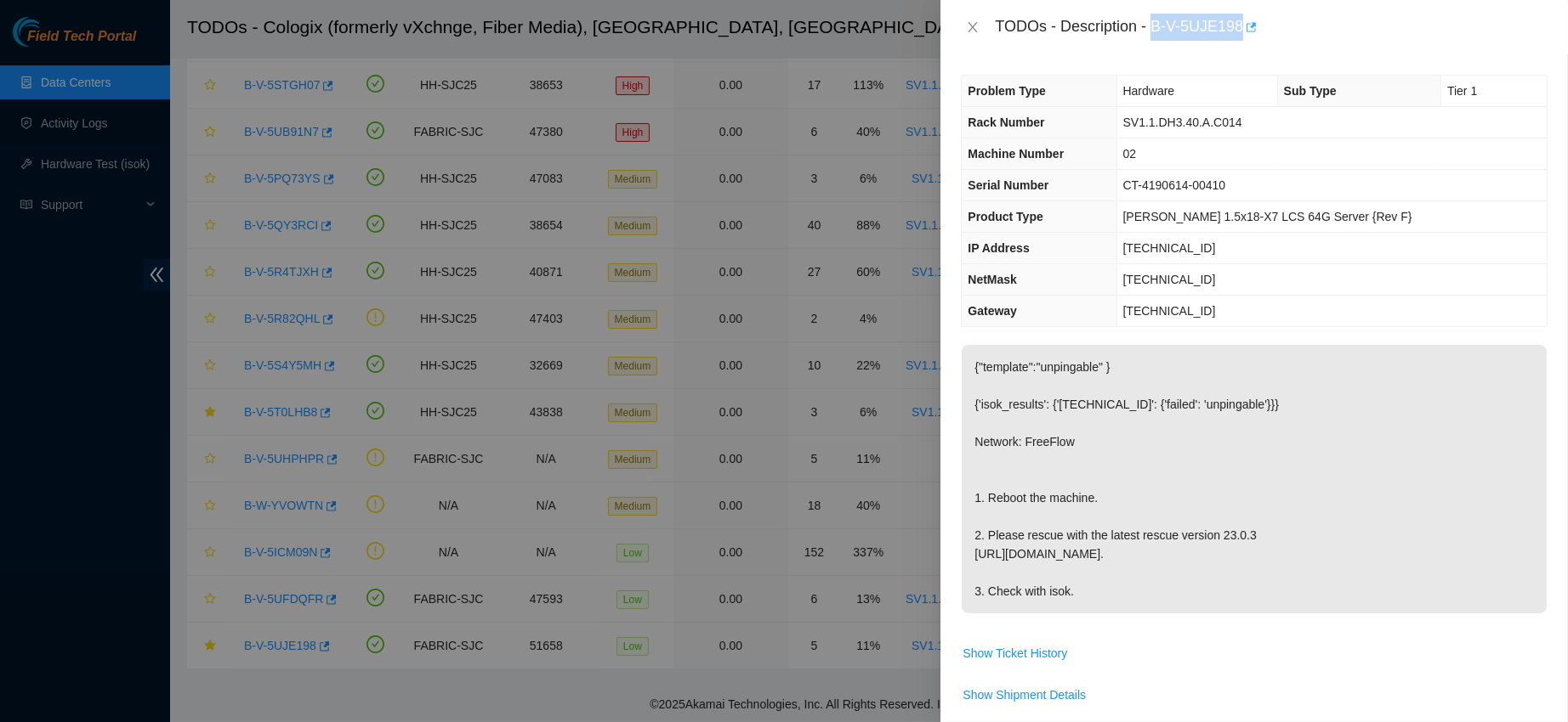
drag, startPoint x: 1204, startPoint y: 31, endPoint x: 1332, endPoint y: 17, distance: 128.8
click at [1332, 17] on div "TODOs - Description - B-V-5UJE198" at bounding box center [1271, 27] width 553 height 27
copy div "B-V-5UJE198"
